Goal: Information Seeking & Learning: Find specific fact

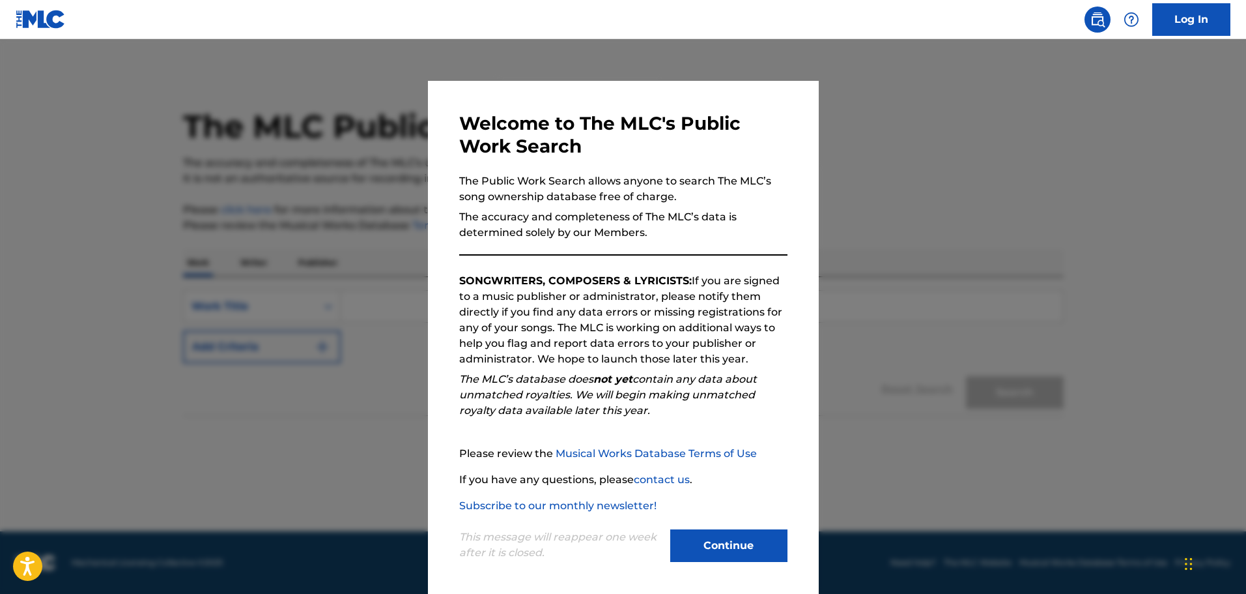
click at [743, 537] on button "Continue" at bounding box center [728, 545] width 117 height 33
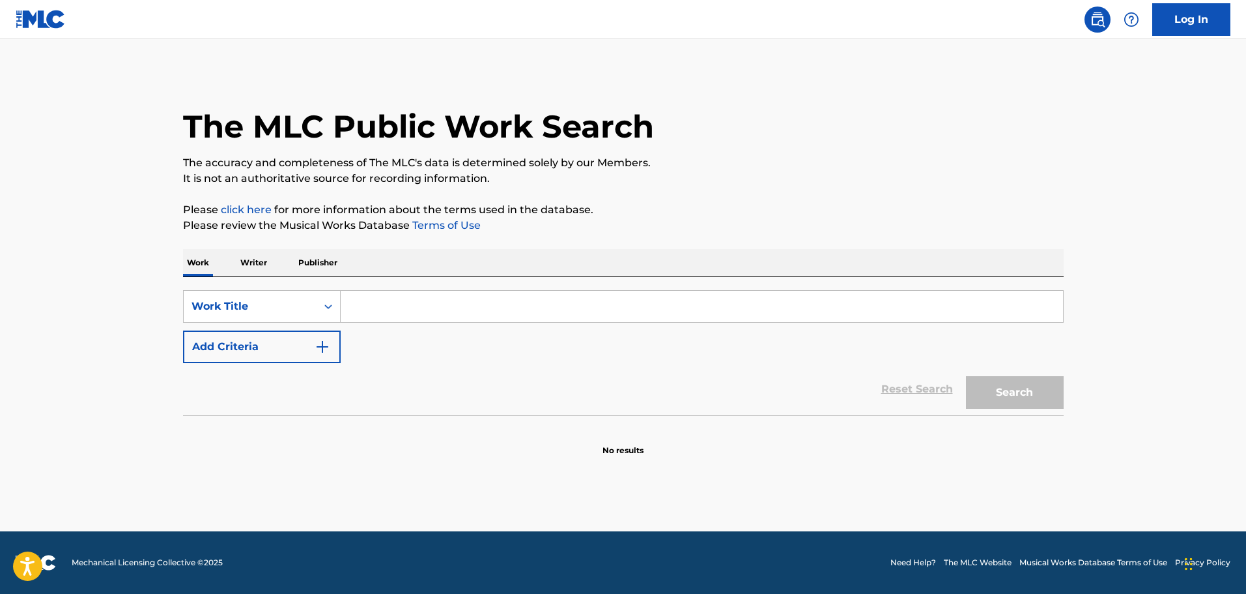
click at [513, 313] on input "Search Form" at bounding box center [702, 306] width 723 height 31
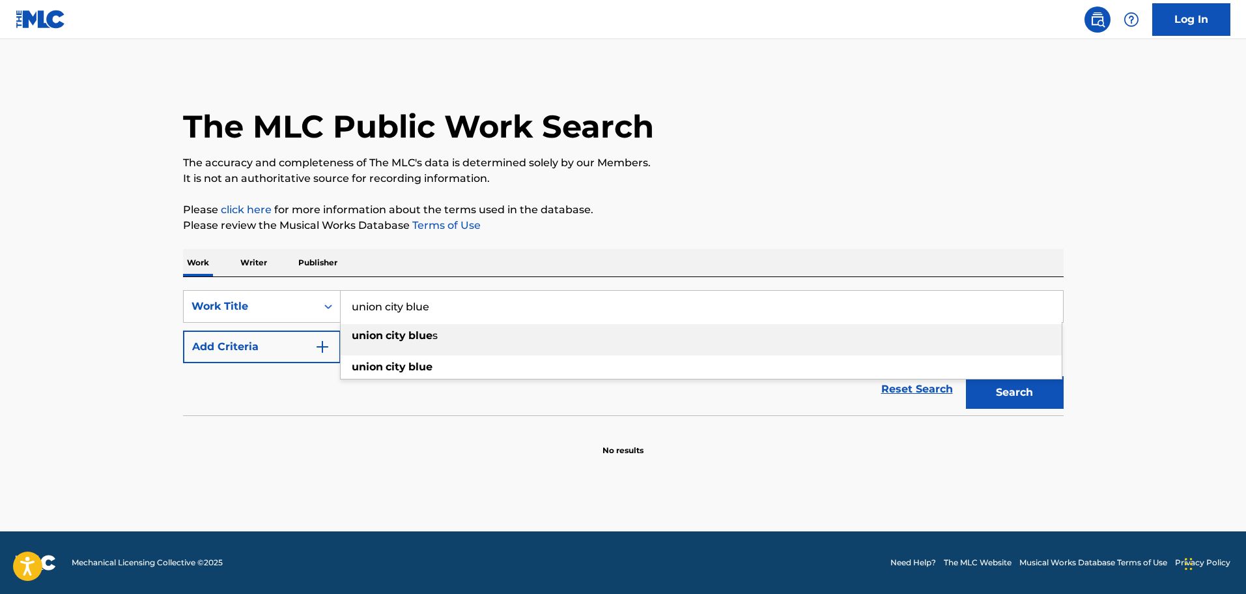
type input "union city blue"
click at [308, 345] on button "Add Criteria" at bounding box center [262, 346] width 158 height 33
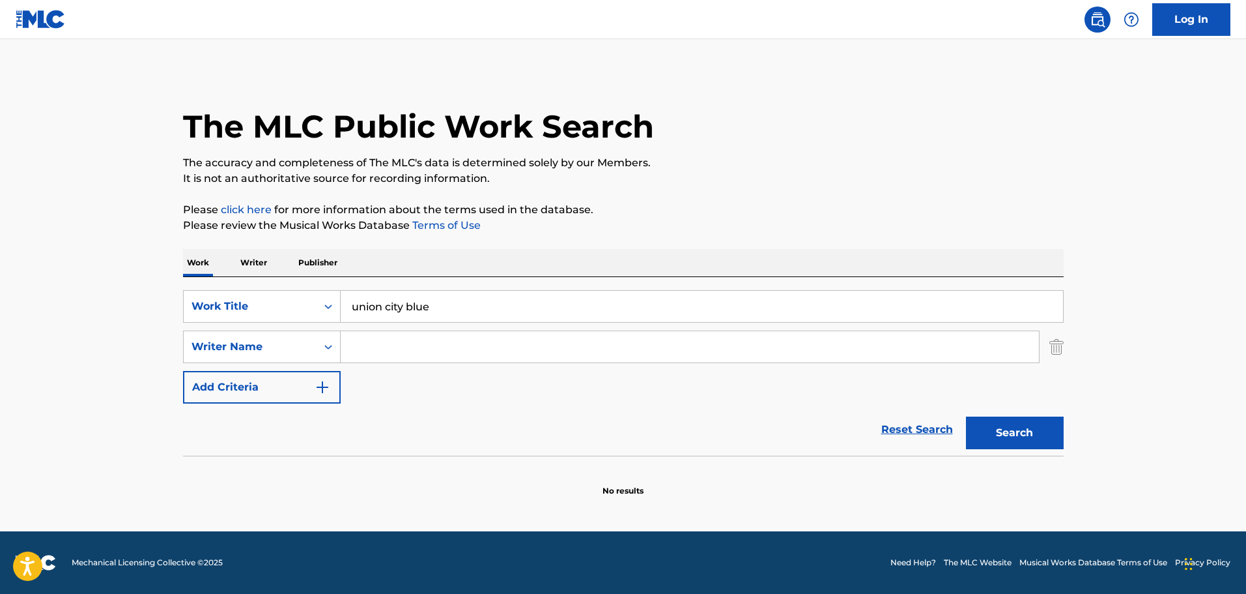
click at [375, 345] on input "Search Form" at bounding box center [690, 346] width 698 height 31
type input "[PERSON_NAME]"
click at [966, 416] on button "Search" at bounding box center [1015, 432] width 98 height 33
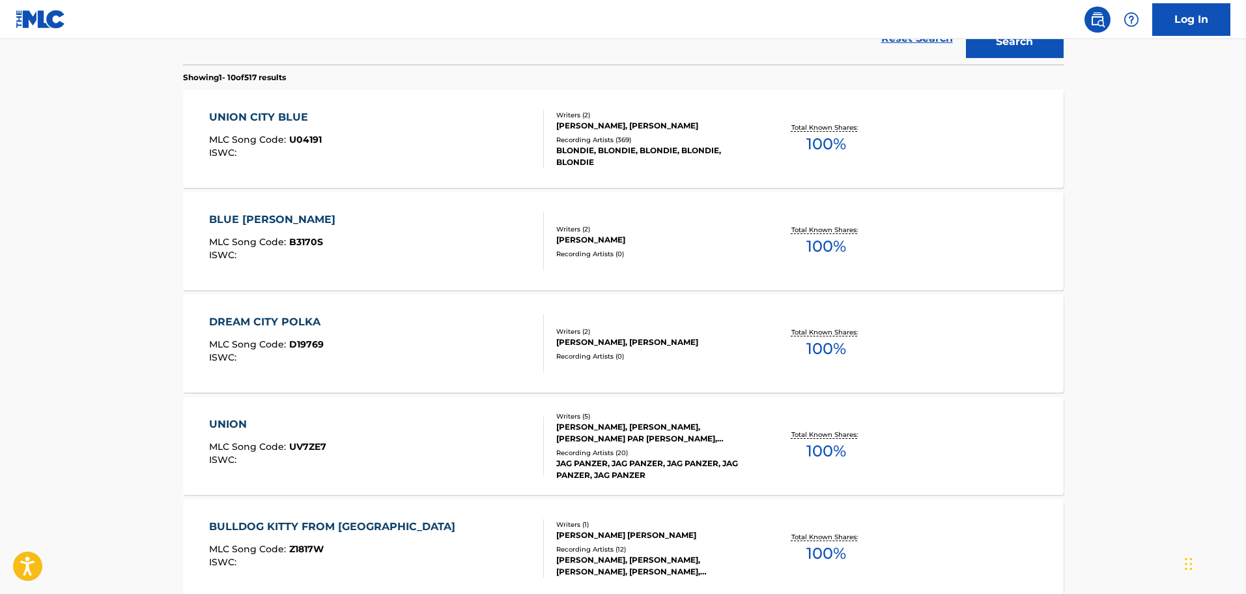
scroll to position [390, 0]
click at [286, 119] on div "UNION CITY BLUE" at bounding box center [265, 118] width 113 height 16
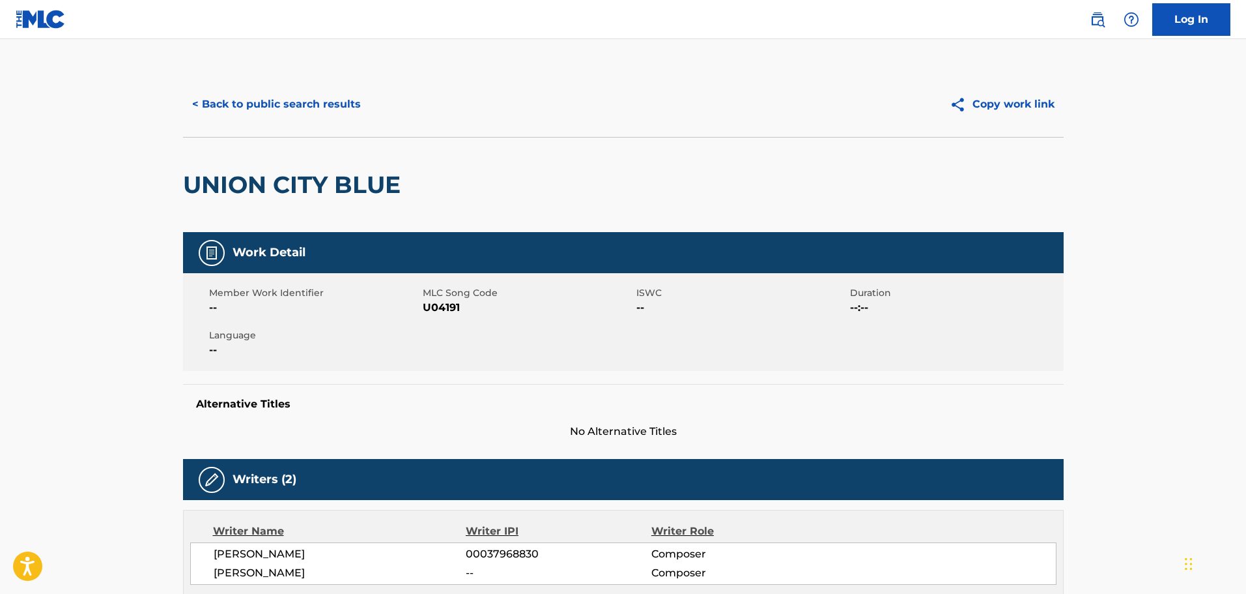
click at [308, 107] on button "< Back to public search results" at bounding box center [276, 104] width 187 height 33
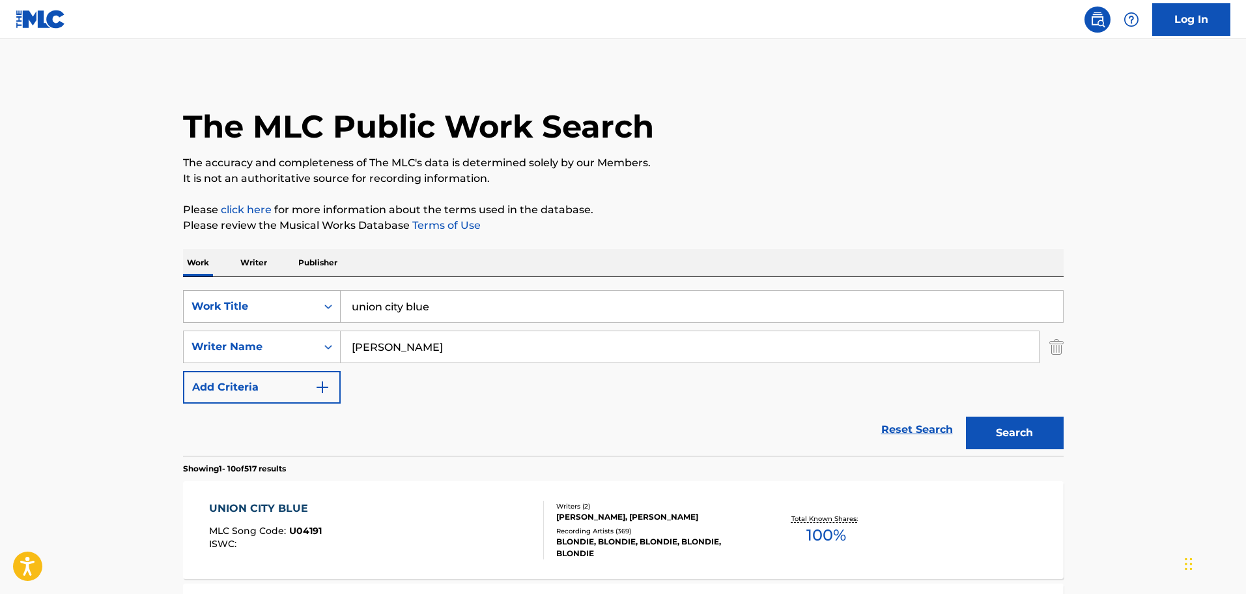
drag, startPoint x: 455, startPoint y: 304, endPoint x: 225, endPoint y: 296, distance: 230.7
click at [225, 296] on div "SearchWithCriteria2595b786-d77f-4b72-8f7c-b8ce8620e2fc Work Title union city bl…" at bounding box center [623, 306] width 881 height 33
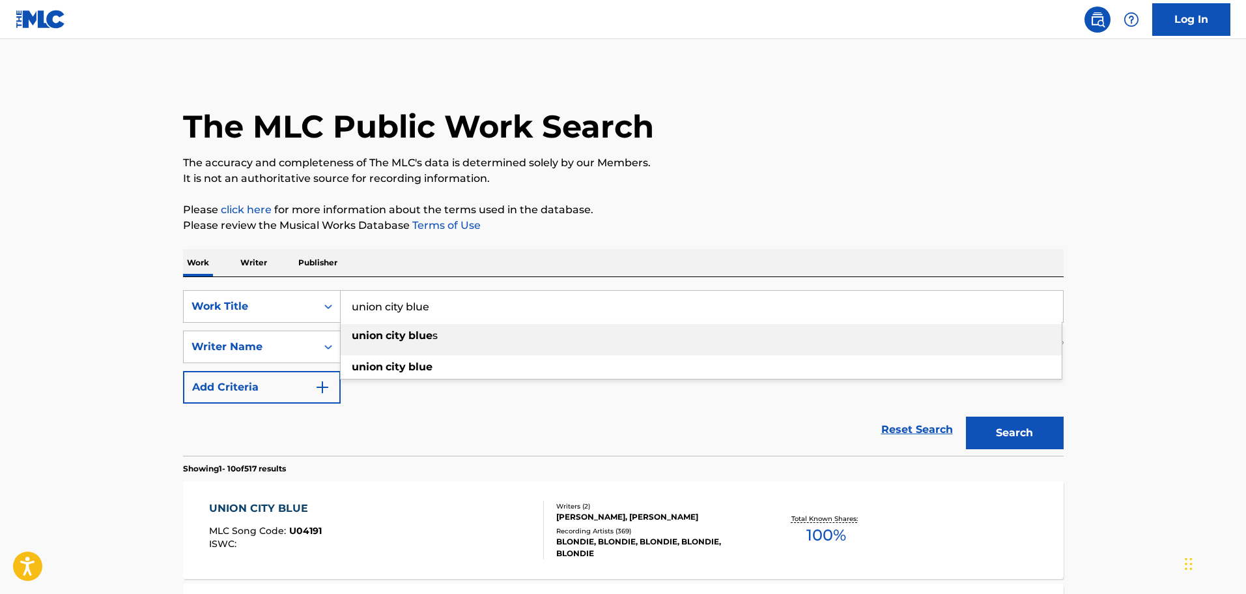
paste input "STEP INTO A WORLD"
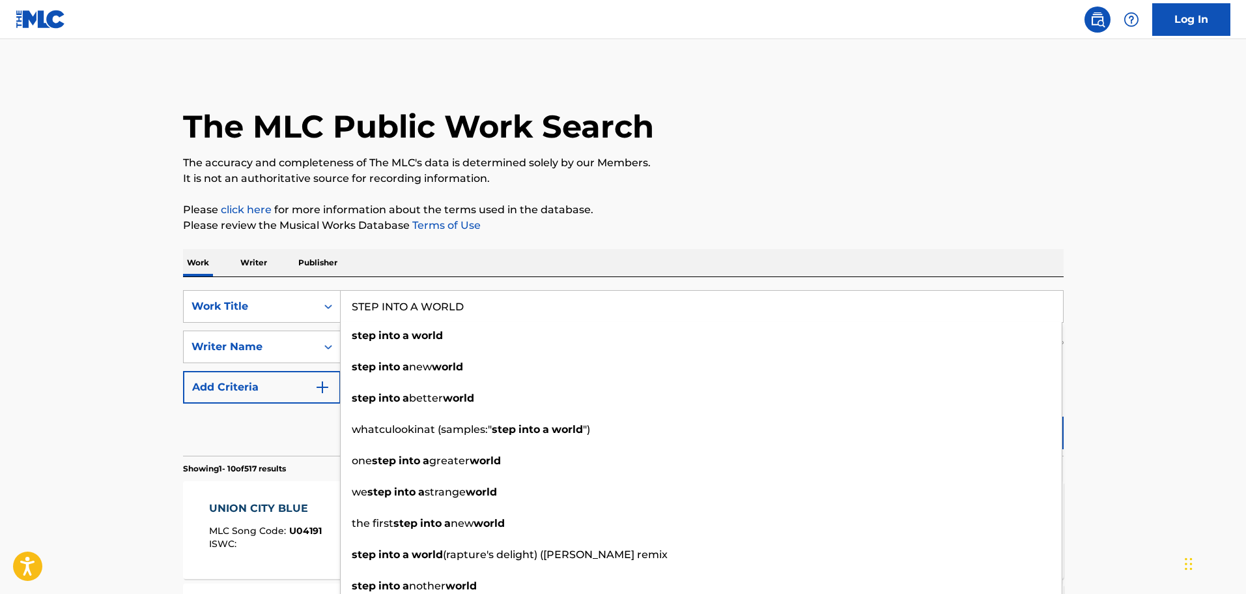
type input "STEP INTO A WORLD"
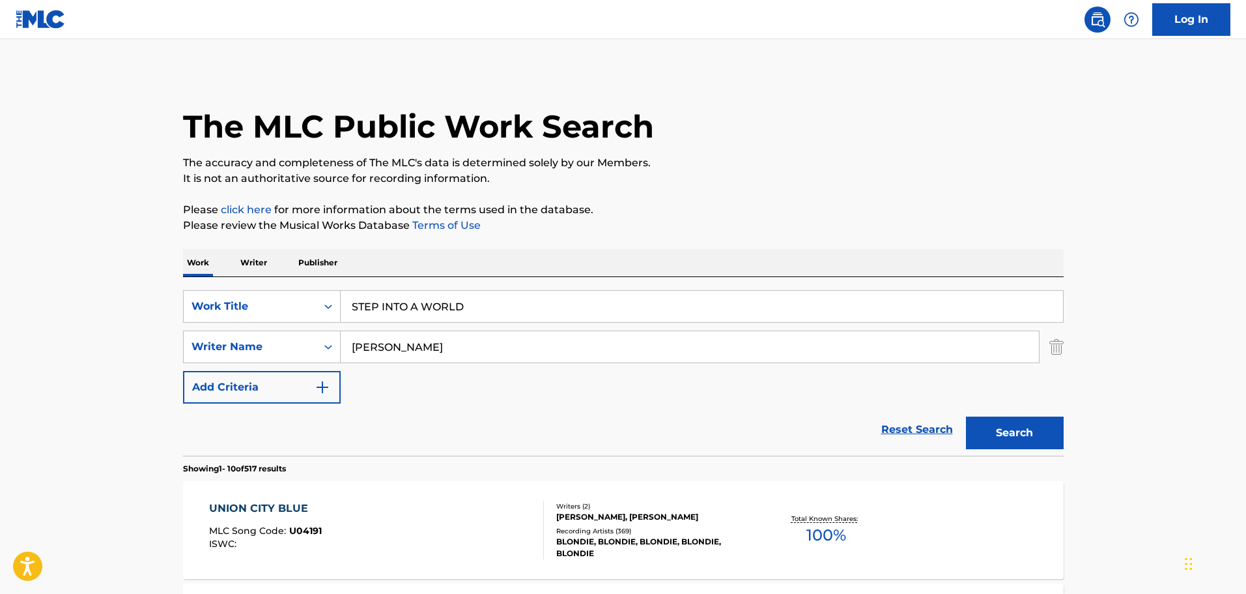
click at [1009, 426] on button "Search" at bounding box center [1015, 432] width 98 height 33
